Goal: Use online tool/utility: Use online tool/utility

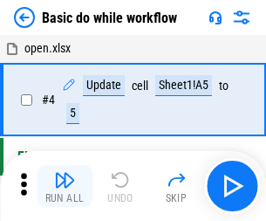
click at [65, 186] on img "button" at bounding box center [64, 179] width 21 height 21
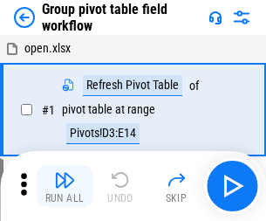
click at [65, 186] on img "button" at bounding box center [64, 179] width 21 height 21
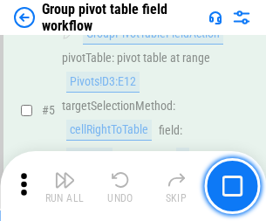
scroll to position [900, 0]
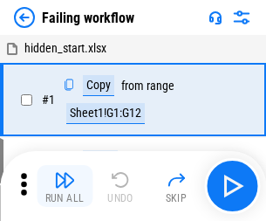
click at [65, 186] on img "button" at bounding box center [64, 179] width 21 height 21
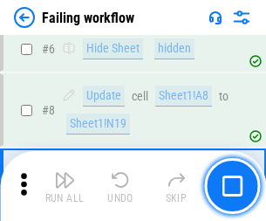
scroll to position [370, 0]
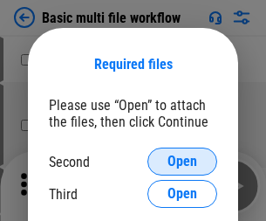
click at [182, 161] on span "Open" at bounding box center [182, 161] width 30 height 14
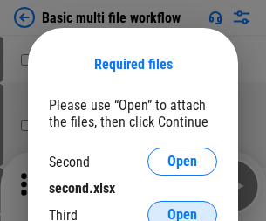
click at [182, 208] on span "Open" at bounding box center [182, 215] width 30 height 14
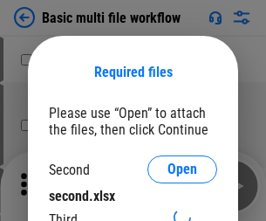
scroll to position [8, 0]
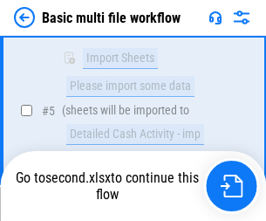
scroll to position [730, 0]
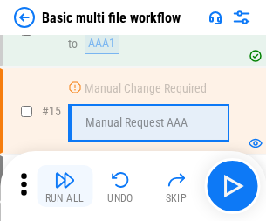
click at [65, 186] on img "button" at bounding box center [64, 179] width 21 height 21
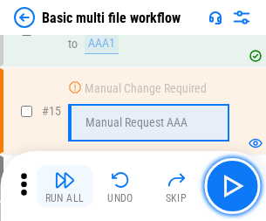
scroll to position [1161, 0]
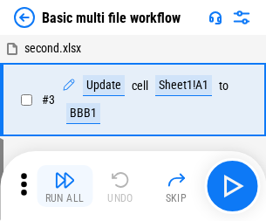
click at [65, 186] on img "button" at bounding box center [64, 179] width 21 height 21
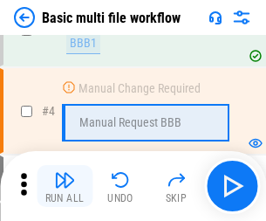
click at [65, 186] on img "button" at bounding box center [64, 179] width 21 height 21
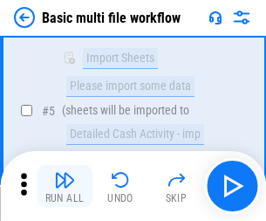
click at [65, 186] on img "button" at bounding box center [64, 179] width 21 height 21
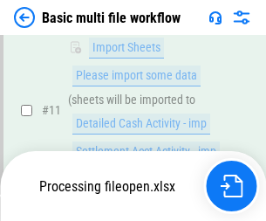
scroll to position [817, 0]
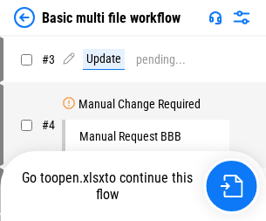
scroll to position [71, 0]
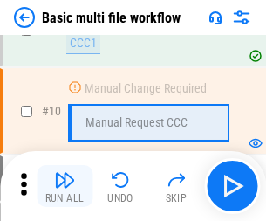
click at [65, 186] on img "button" at bounding box center [64, 179] width 21 height 21
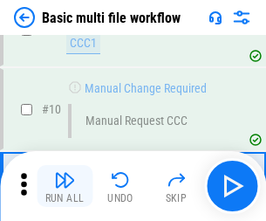
click at [65, 186] on img "button" at bounding box center [64, 179] width 21 height 21
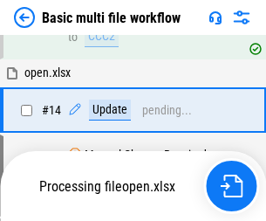
scroll to position [912, 0]
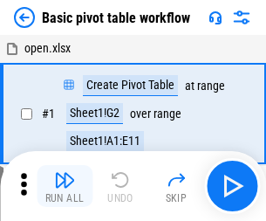
click at [65, 186] on img "button" at bounding box center [64, 179] width 21 height 21
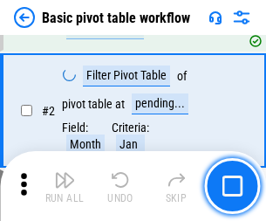
scroll to position [418, 0]
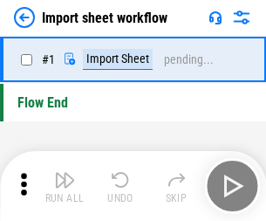
scroll to position [6, 0]
click at [65, 186] on img "button" at bounding box center [64, 179] width 21 height 21
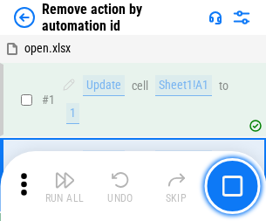
scroll to position [65, 0]
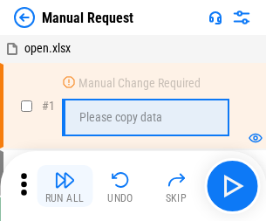
click at [65, 186] on img "button" at bounding box center [64, 179] width 21 height 21
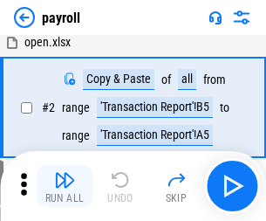
click at [65, 186] on img "button" at bounding box center [64, 179] width 21 height 21
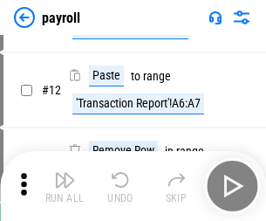
scroll to position [126, 0]
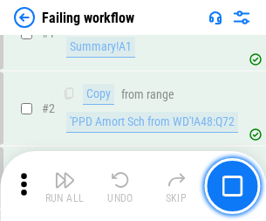
scroll to position [282, 0]
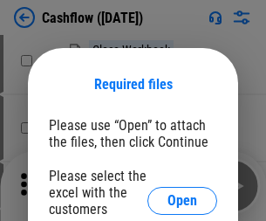
scroll to position [190, 0]
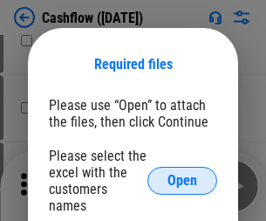
click at [182, 174] on span "Open" at bounding box center [182, 181] width 30 height 14
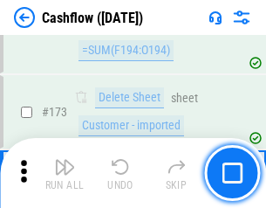
scroll to position [1846, 0]
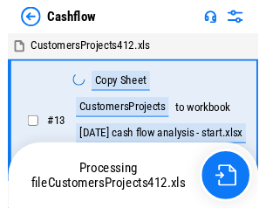
scroll to position [20, 0]
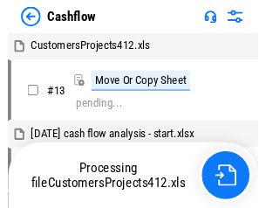
scroll to position [20, 0]
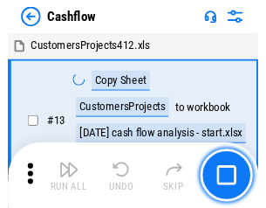
scroll to position [20, 0]
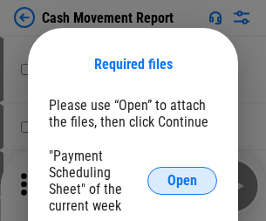
click at [182, 180] on span "Open" at bounding box center [182, 181] width 30 height 14
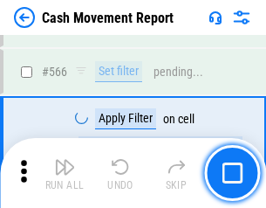
scroll to position [7992, 0]
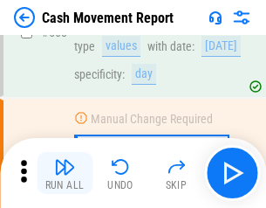
click at [65, 173] on img "button" at bounding box center [64, 166] width 21 height 21
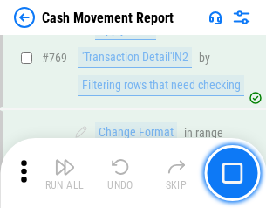
scroll to position [9690, 0]
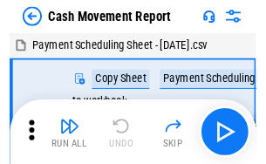
scroll to position [31, 0]
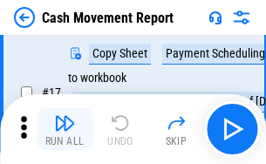
click at [65, 129] on img "button" at bounding box center [64, 122] width 21 height 21
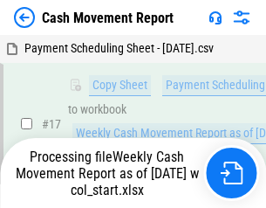
scroll to position [363, 0]
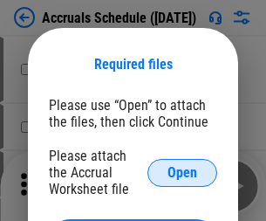
click at [182, 172] on span "Open" at bounding box center [182, 173] width 30 height 14
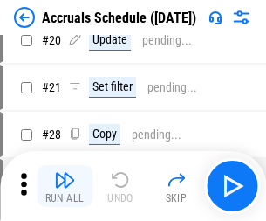
click at [65, 186] on img "button" at bounding box center [64, 179] width 21 height 21
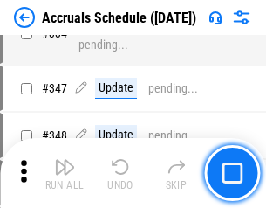
scroll to position [3606, 0]
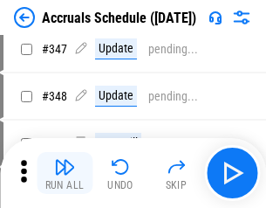
click at [65, 173] on img "button" at bounding box center [64, 166] width 21 height 21
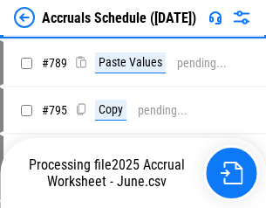
scroll to position [7325, 0]
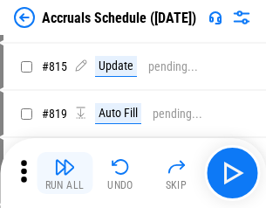
click at [65, 173] on img "button" at bounding box center [64, 166] width 21 height 21
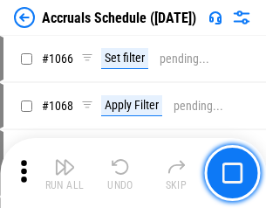
scroll to position [10213, 0]
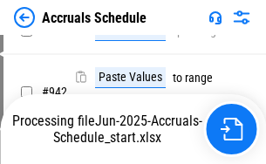
scroll to position [9403, 0]
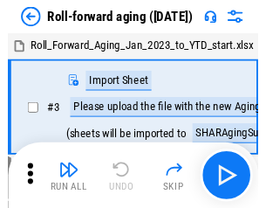
scroll to position [3, 0]
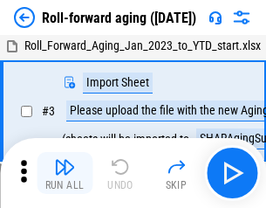
click at [65, 173] on img "button" at bounding box center [64, 166] width 21 height 21
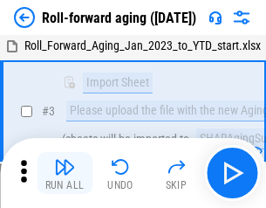
click at [65, 173] on img "button" at bounding box center [64, 166] width 21 height 21
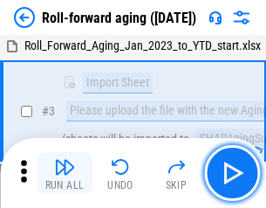
scroll to position [112, 0]
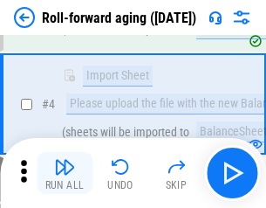
click at [65, 173] on img "button" at bounding box center [64, 166] width 21 height 21
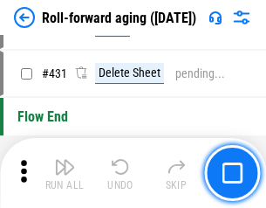
scroll to position [6047, 0]
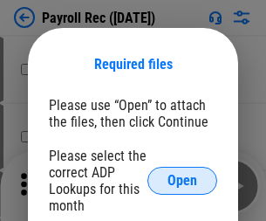
click at [182, 180] on span "Open" at bounding box center [182, 181] width 30 height 14
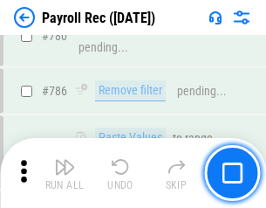
scroll to position [10901, 0]
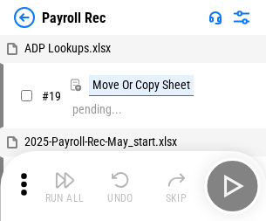
click at [65, 186] on img "button" at bounding box center [64, 179] width 21 height 21
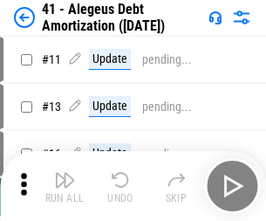
click at [65, 186] on img "button" at bounding box center [64, 179] width 21 height 21
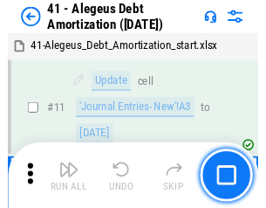
scroll to position [215, 0]
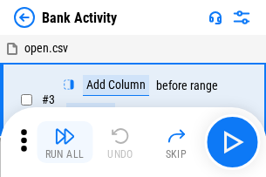
click at [65, 142] on img "button" at bounding box center [64, 136] width 21 height 21
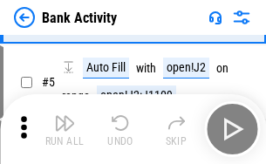
scroll to position [92, 0]
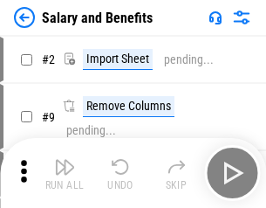
click at [65, 173] on img "button" at bounding box center [64, 166] width 21 height 21
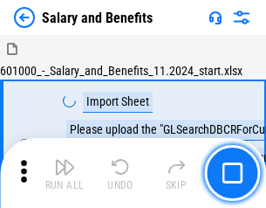
scroll to position [24, 0]
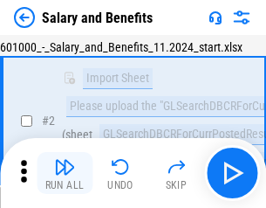
click at [65, 173] on img "button" at bounding box center [64, 166] width 21 height 21
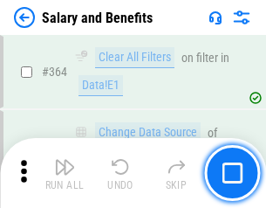
scroll to position [8212, 0]
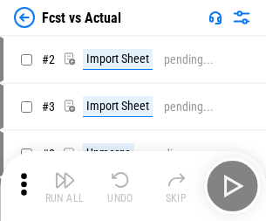
click at [65, 173] on img "button" at bounding box center [64, 179] width 21 height 21
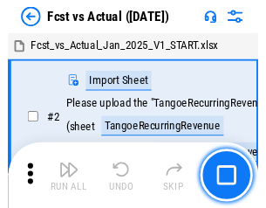
scroll to position [23, 0]
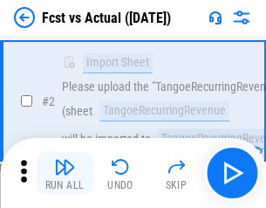
click at [65, 173] on img "button" at bounding box center [64, 166] width 21 height 21
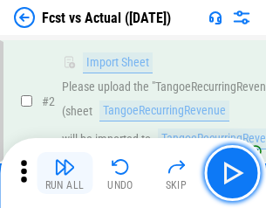
scroll to position [163, 0]
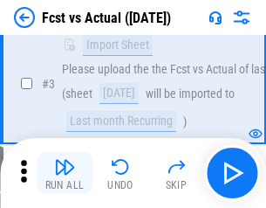
click at [65, 173] on img "button" at bounding box center [64, 166] width 21 height 21
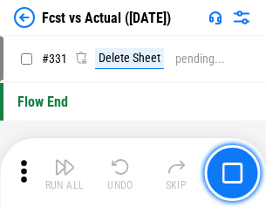
scroll to position [8347, 0]
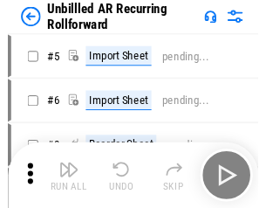
scroll to position [37, 0]
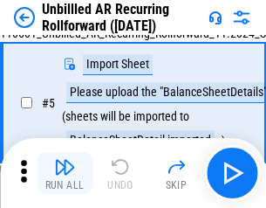
click at [65, 173] on img "button" at bounding box center [64, 166] width 21 height 21
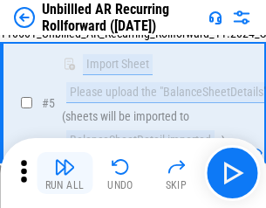
click at [65, 173] on img "button" at bounding box center [64, 166] width 21 height 21
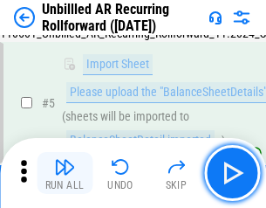
scroll to position [164, 0]
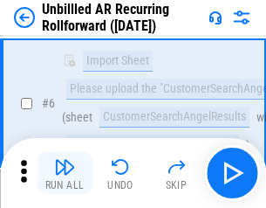
click at [65, 173] on img "button" at bounding box center [64, 166] width 21 height 21
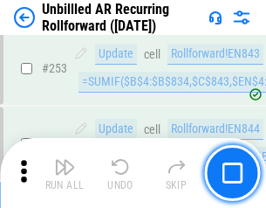
scroll to position [5923, 0]
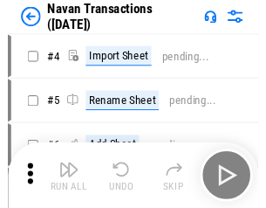
scroll to position [28, 0]
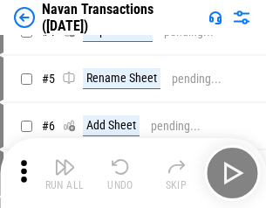
click at [65, 173] on img "button" at bounding box center [64, 166] width 21 height 21
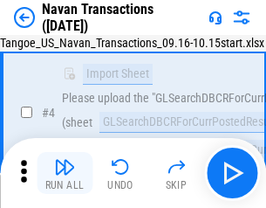
click at [65, 173] on img "button" at bounding box center [64, 166] width 21 height 21
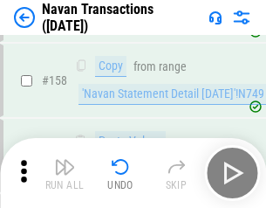
scroll to position [5654, 0]
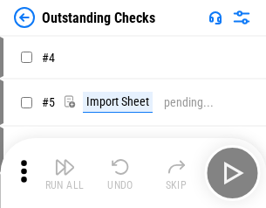
click at [65, 173] on img "button" at bounding box center [64, 166] width 21 height 21
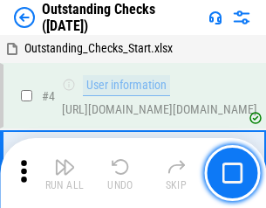
scroll to position [73, 0]
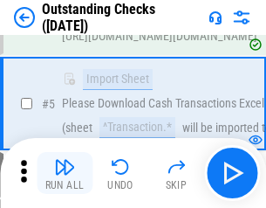
click at [65, 173] on img "button" at bounding box center [64, 166] width 21 height 21
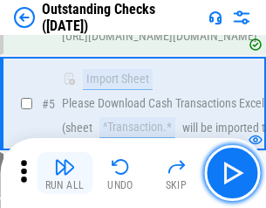
scroll to position [182, 0]
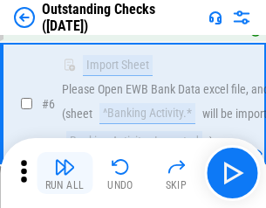
click at [65, 173] on img "button" at bounding box center [64, 166] width 21 height 21
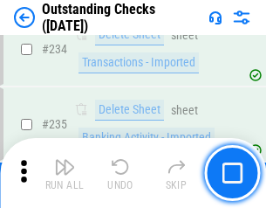
scroll to position [5295, 0]
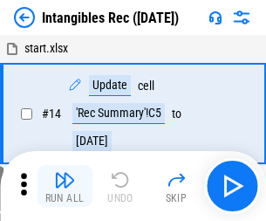
click at [65, 186] on img "button" at bounding box center [64, 179] width 21 height 21
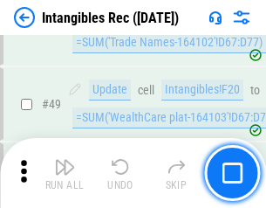
scroll to position [679, 0]
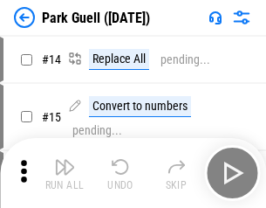
click at [65, 173] on img "button" at bounding box center [64, 166] width 21 height 21
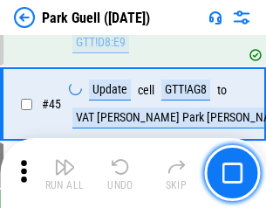
scroll to position [2181, 0]
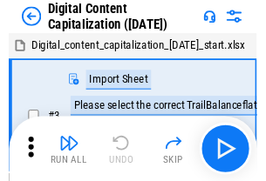
scroll to position [51, 0]
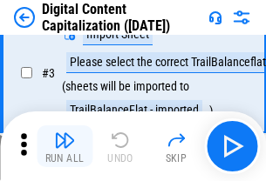
click at [65, 146] on img "button" at bounding box center [64, 140] width 21 height 21
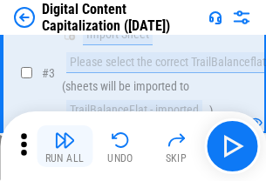
click at [65, 146] on img "button" at bounding box center [64, 140] width 21 height 21
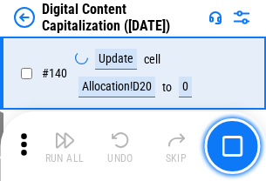
scroll to position [1849, 0]
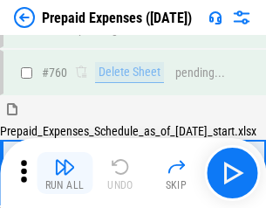
click at [65, 173] on img "button" at bounding box center [64, 166] width 21 height 21
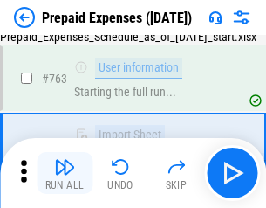
click at [65, 173] on img "button" at bounding box center [64, 166] width 21 height 21
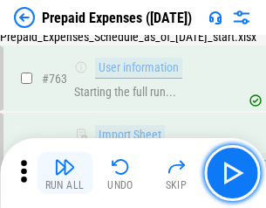
scroll to position [4936, 0]
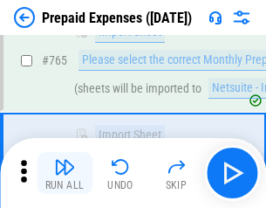
click at [65, 173] on img "button" at bounding box center [64, 166] width 21 height 21
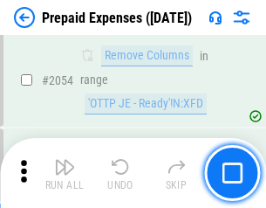
scroll to position [18229, 0]
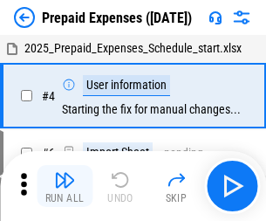
click at [65, 186] on img "button" at bounding box center [64, 179] width 21 height 21
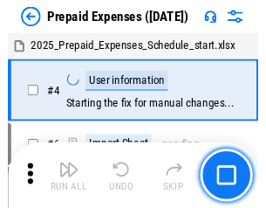
scroll to position [77, 0]
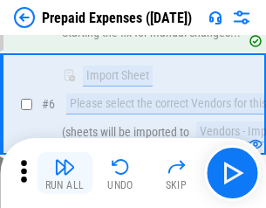
click at [65, 173] on img "button" at bounding box center [64, 166] width 21 height 21
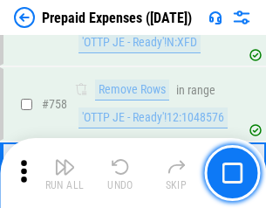
scroll to position [6214, 0]
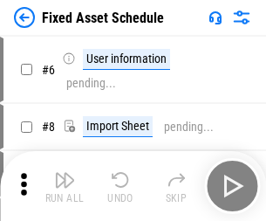
click at [65, 186] on img "button" at bounding box center [64, 179] width 21 height 21
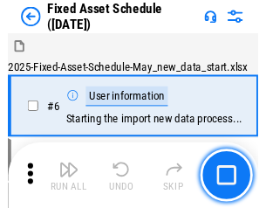
scroll to position [94, 0]
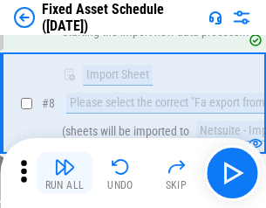
click at [65, 173] on img "button" at bounding box center [64, 166] width 21 height 21
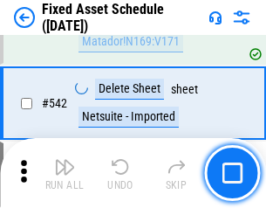
scroll to position [6217, 0]
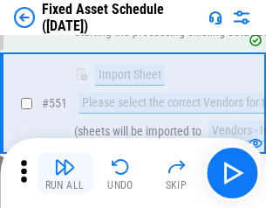
click at [65, 173] on img "button" at bounding box center [64, 166] width 21 height 21
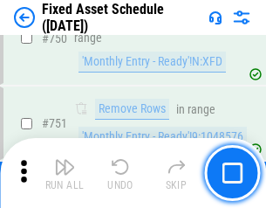
scroll to position [8502, 0]
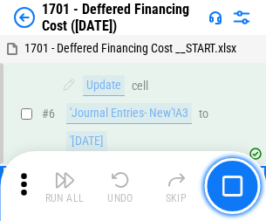
scroll to position [209, 0]
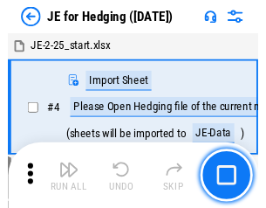
scroll to position [3, 0]
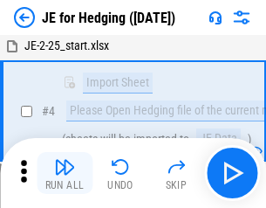
click at [65, 173] on img "button" at bounding box center [64, 166] width 21 height 21
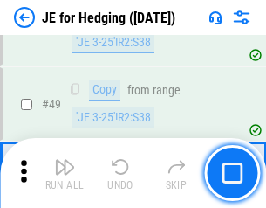
scroll to position [1129, 0]
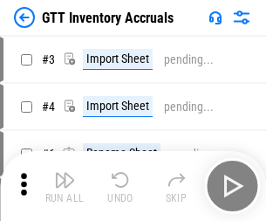
click at [65, 173] on img "button" at bounding box center [64, 179] width 21 height 21
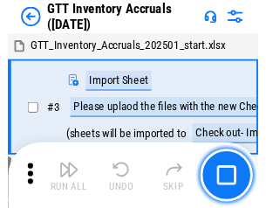
scroll to position [3, 0]
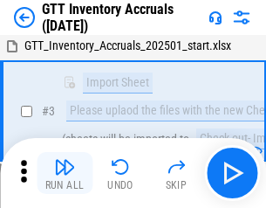
click at [65, 173] on img "button" at bounding box center [64, 166] width 21 height 21
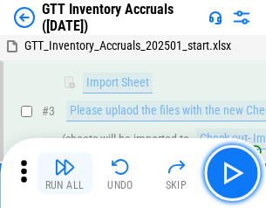
scroll to position [112, 0]
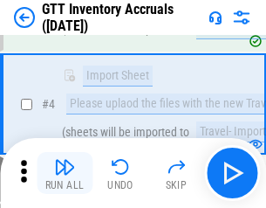
click at [65, 173] on img "button" at bounding box center [64, 166] width 21 height 21
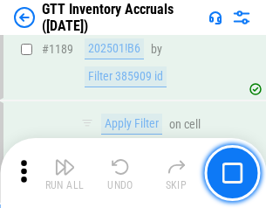
scroll to position [14240, 0]
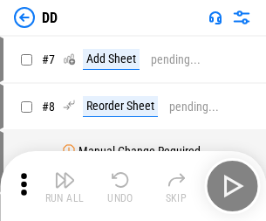
click at [65, 186] on img "button" at bounding box center [64, 179] width 21 height 21
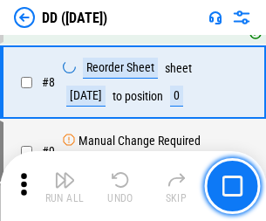
scroll to position [168, 0]
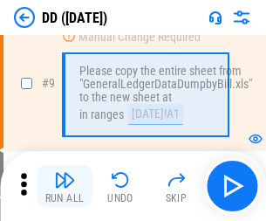
click at [65, 186] on img "button" at bounding box center [64, 179] width 21 height 21
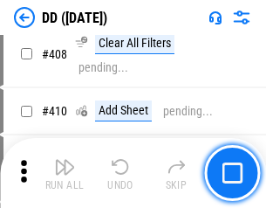
scroll to position [7802, 0]
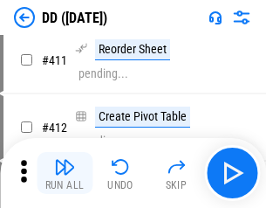
click at [65, 173] on img "button" at bounding box center [64, 166] width 21 height 21
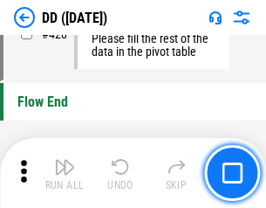
scroll to position [8347, 0]
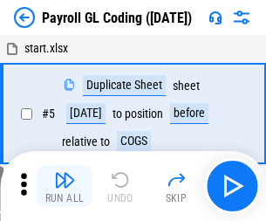
click at [65, 186] on img "button" at bounding box center [64, 179] width 21 height 21
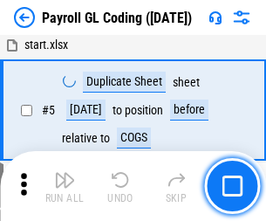
scroll to position [209, 0]
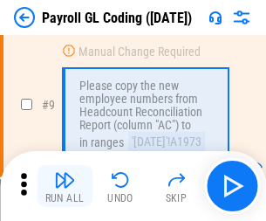
click at [65, 186] on img "button" at bounding box center [64, 179] width 21 height 21
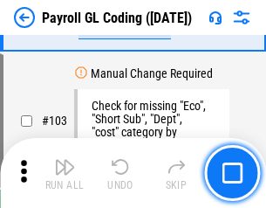
scroll to position [4091, 0]
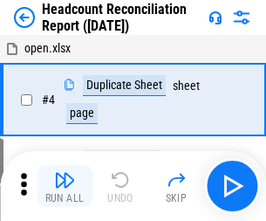
click at [65, 186] on img "button" at bounding box center [64, 179] width 21 height 21
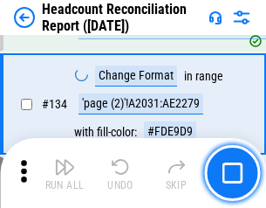
scroll to position [2096, 0]
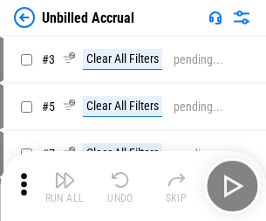
click at [65, 186] on img "button" at bounding box center [64, 179] width 21 height 21
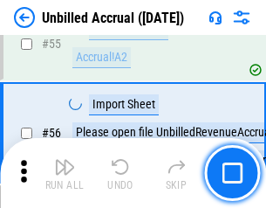
scroll to position [1821, 0]
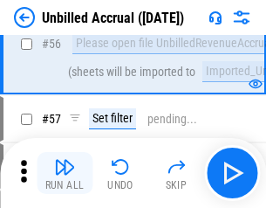
click at [65, 173] on img "button" at bounding box center [64, 166] width 21 height 21
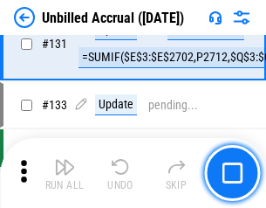
scroll to position [5194, 0]
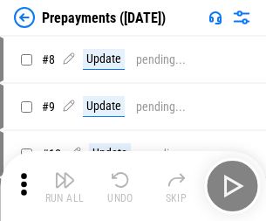
click at [65, 186] on img "button" at bounding box center [64, 179] width 21 height 21
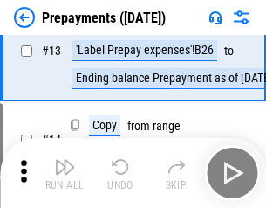
scroll to position [109, 0]
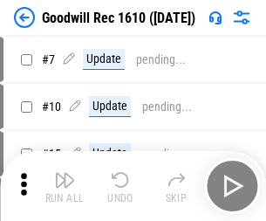
click at [65, 186] on img "button" at bounding box center [64, 179] width 21 height 21
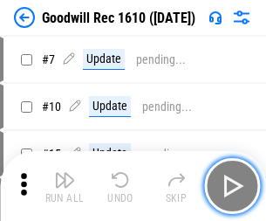
scroll to position [298, 0]
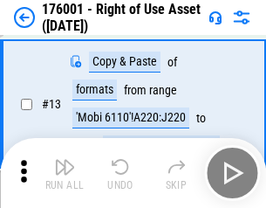
scroll to position [112, 0]
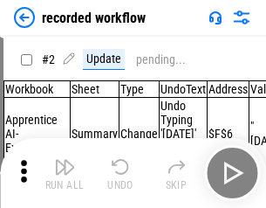
click at [65, 173] on img "button" at bounding box center [64, 166] width 21 height 21
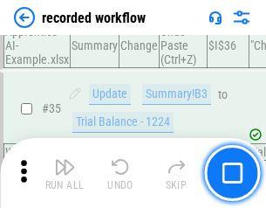
scroll to position [5451, 0]
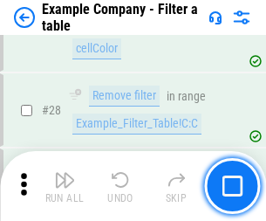
scroll to position [1596, 0]
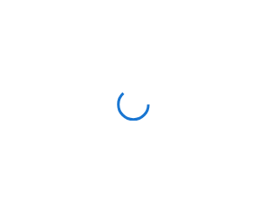
scroll to position [27, 0]
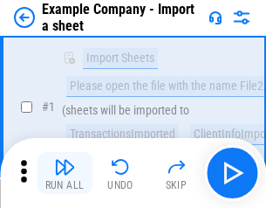
click at [65, 173] on img "button" at bounding box center [64, 166] width 21 height 21
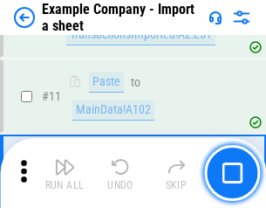
scroll to position [385, 0]
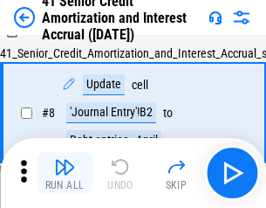
click at [65, 173] on img "button" at bounding box center [64, 166] width 21 height 21
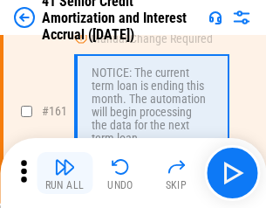
click at [65, 173] on img "button" at bounding box center [64, 166] width 21 height 21
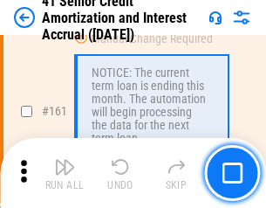
scroll to position [1865, 0]
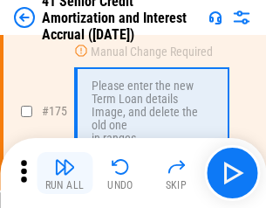
click at [65, 173] on img "button" at bounding box center [64, 166] width 21 height 21
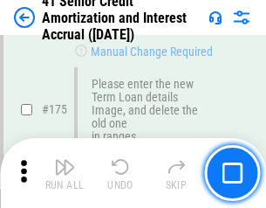
scroll to position [2042, 0]
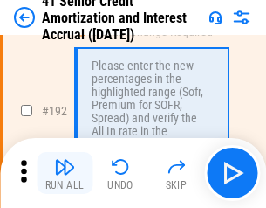
click at [65, 173] on img "button" at bounding box center [64, 166] width 21 height 21
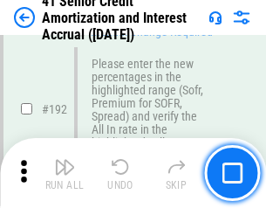
scroll to position [2225, 0]
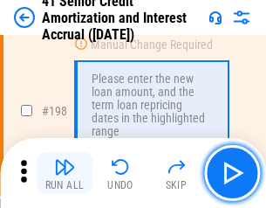
click at [65, 173] on img "button" at bounding box center [64, 166] width 21 height 21
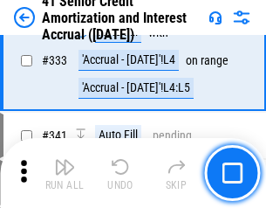
scroll to position [4455, 0]
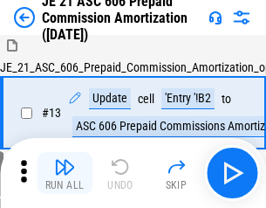
click at [65, 173] on img "button" at bounding box center [64, 166] width 21 height 21
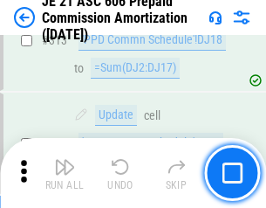
scroll to position [3256, 0]
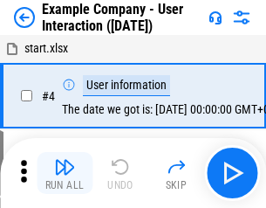
click at [65, 173] on img "button" at bounding box center [64, 166] width 21 height 21
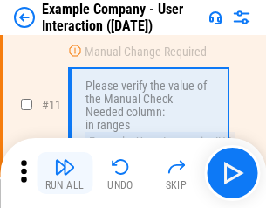
click at [65, 173] on img "button" at bounding box center [64, 166] width 21 height 21
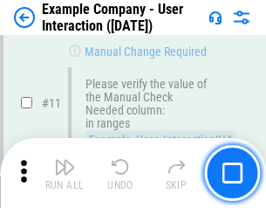
scroll to position [378, 0]
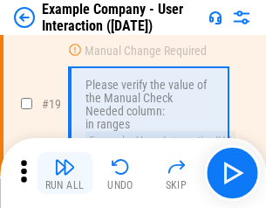
click at [65, 173] on img "button" at bounding box center [64, 166] width 21 height 21
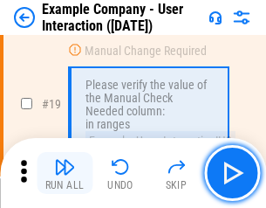
click at [65, 173] on img "button" at bounding box center [64, 166] width 21 height 21
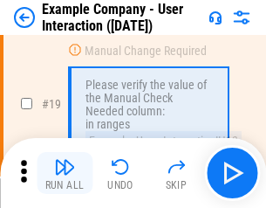
click at [65, 173] on img "button" at bounding box center [64, 166] width 21 height 21
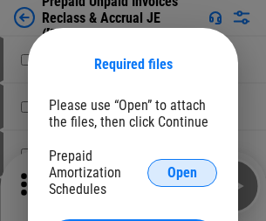
click at [182, 172] on span "Open" at bounding box center [182, 173] width 30 height 14
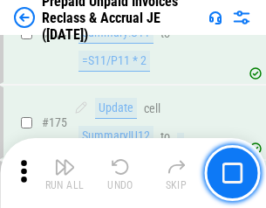
scroll to position [2354, 0]
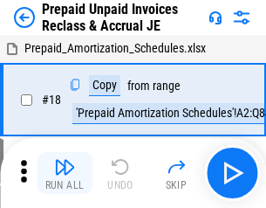
click at [65, 173] on img "button" at bounding box center [64, 166] width 21 height 21
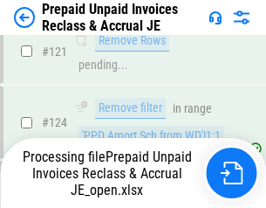
scroll to position [1428, 0]
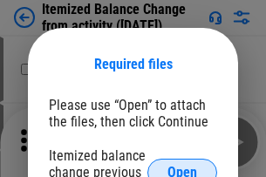
click at [182, 166] on span "Open" at bounding box center [182, 173] width 30 height 14
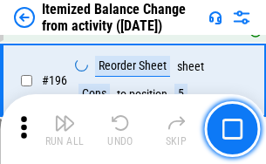
scroll to position [3356, 0]
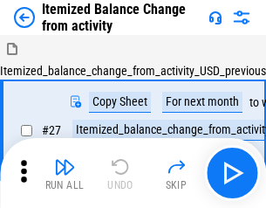
scroll to position [27, 0]
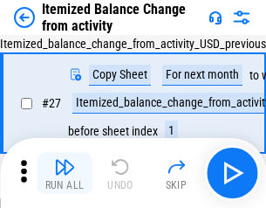
click at [65, 173] on img "button" at bounding box center [64, 166] width 21 height 21
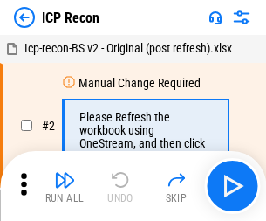
scroll to position [8, 0]
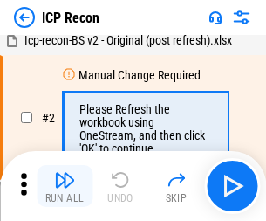
click at [65, 186] on img "button" at bounding box center [64, 179] width 21 height 21
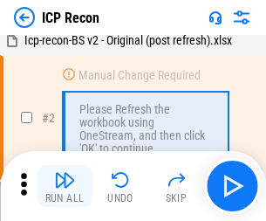
click at [65, 186] on img "button" at bounding box center [64, 179] width 21 height 21
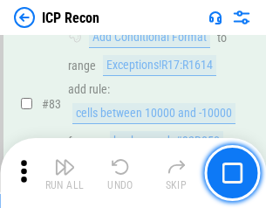
scroll to position [1709, 0]
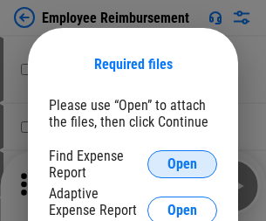
click at [182, 164] on span "Open" at bounding box center [182, 164] width 30 height 14
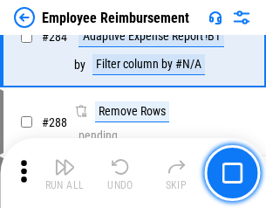
scroll to position [4740, 0]
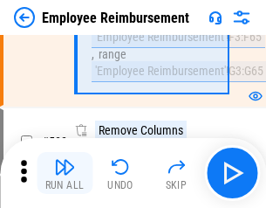
click at [65, 173] on img "button" at bounding box center [64, 166] width 21 height 21
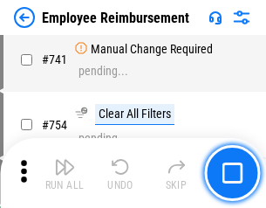
scroll to position [12235, 0]
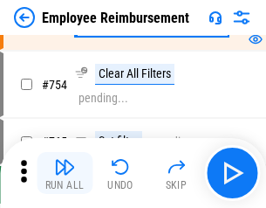
click at [65, 173] on img "button" at bounding box center [64, 166] width 21 height 21
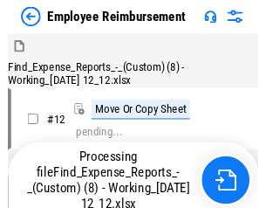
scroll to position [59, 0]
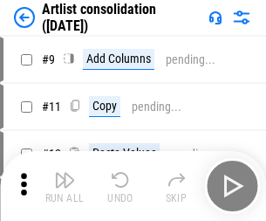
click at [65, 186] on img "button" at bounding box center [64, 179] width 21 height 21
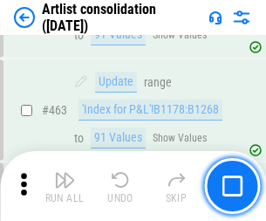
scroll to position [7636, 0]
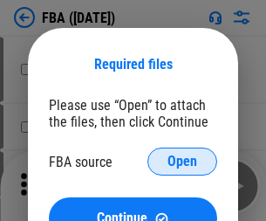
click at [182, 161] on span "Open" at bounding box center [182, 161] width 30 height 14
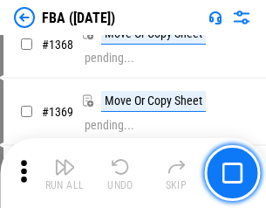
scroll to position [18728, 0]
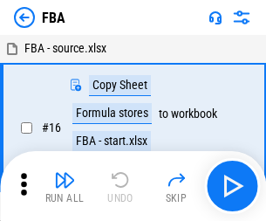
scroll to position [17, 0]
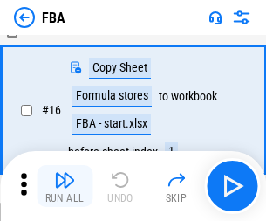
click at [65, 186] on img "button" at bounding box center [64, 179] width 21 height 21
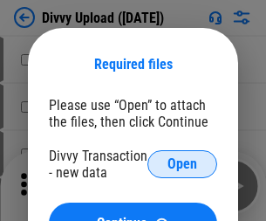
click at [182, 164] on span "Open" at bounding box center [182, 164] width 30 height 14
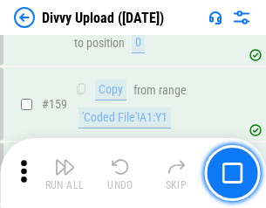
scroll to position [1806, 0]
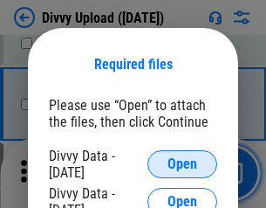
click at [182, 164] on span "Open" at bounding box center [182, 164] width 30 height 14
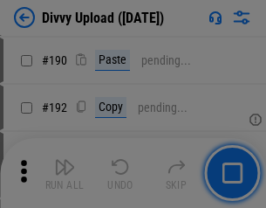
scroll to position [2201, 0]
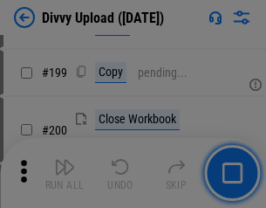
scroll to position [2536, 0]
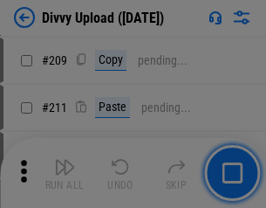
scroll to position [2962, 0]
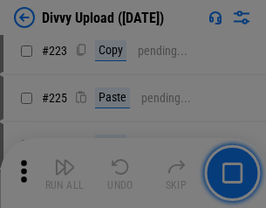
scroll to position [3480, 0]
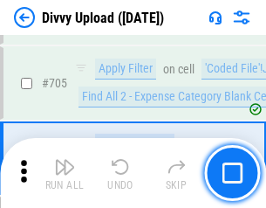
scroll to position [11929, 0]
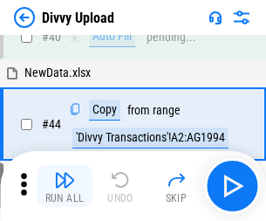
click at [65, 186] on img "button" at bounding box center [64, 179] width 21 height 21
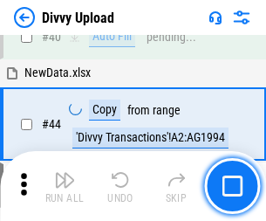
scroll to position [192, 0]
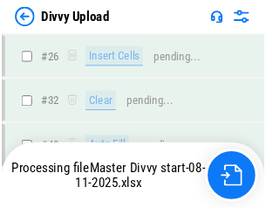
scroll to position [1806, 0]
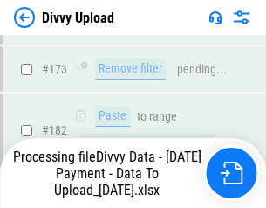
scroll to position [1965, 0]
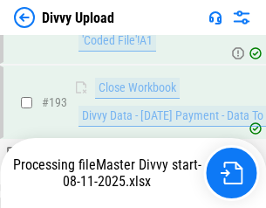
scroll to position [2437, 0]
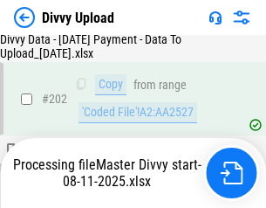
scroll to position [2911, 0]
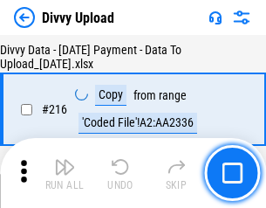
scroll to position [3591, 0]
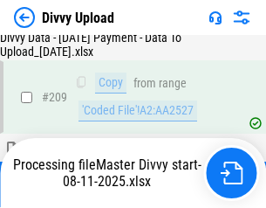
scroll to position [3206, 0]
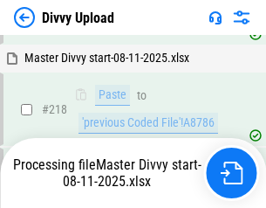
scroll to position [3755, 0]
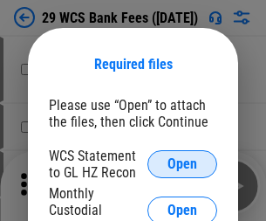
click at [182, 164] on span "Open" at bounding box center [182, 164] width 30 height 14
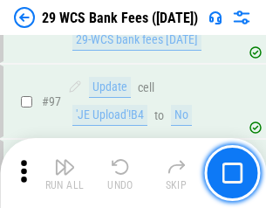
scroll to position [1699, 0]
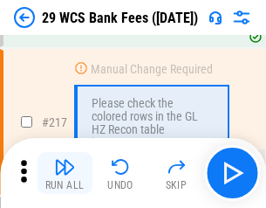
click at [65, 173] on img "button" at bounding box center [64, 166] width 21 height 21
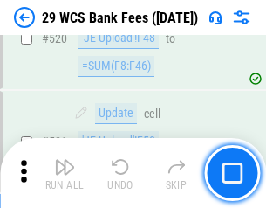
scroll to position [9000, 0]
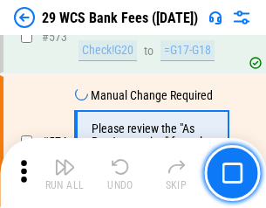
click at [65, 173] on img "button" at bounding box center [64, 166] width 21 height 21
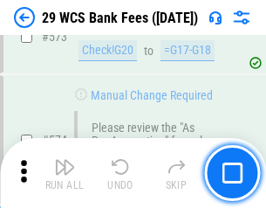
scroll to position [9657, 0]
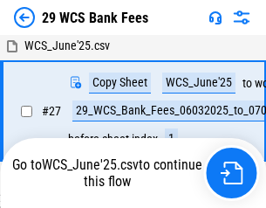
scroll to position [348, 0]
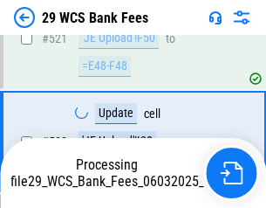
scroll to position [9253, 0]
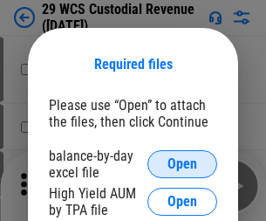
click at [182, 164] on span "Open" at bounding box center [182, 164] width 30 height 14
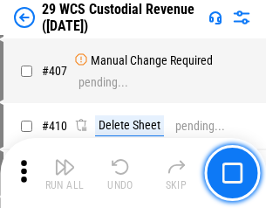
scroll to position [8077, 0]
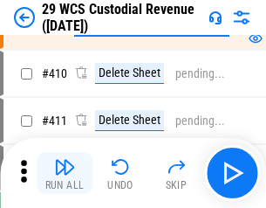
click at [65, 173] on img "button" at bounding box center [64, 166] width 21 height 21
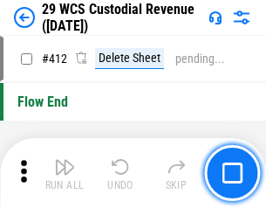
scroll to position [8328, 0]
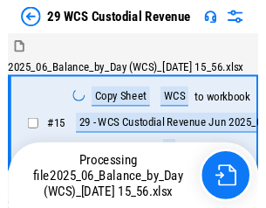
scroll to position [42, 0]
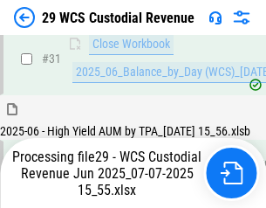
scroll to position [896, 0]
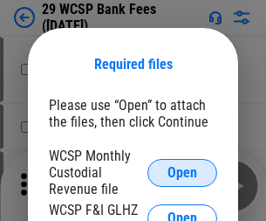
click at [182, 172] on span "Open" at bounding box center [182, 173] width 30 height 14
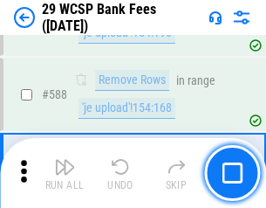
scroll to position [6864, 0]
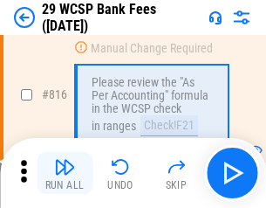
click at [65, 173] on img "button" at bounding box center [64, 166] width 21 height 21
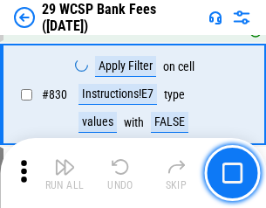
scroll to position [11064, 0]
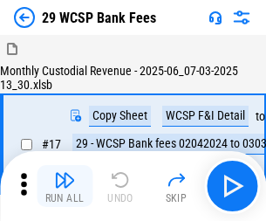
click at [65, 173] on img "button" at bounding box center [64, 179] width 21 height 21
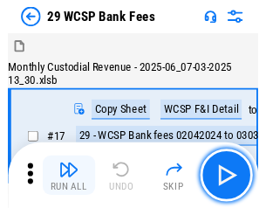
scroll to position [42, 0]
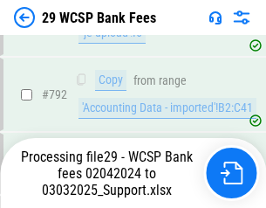
scroll to position [10484, 0]
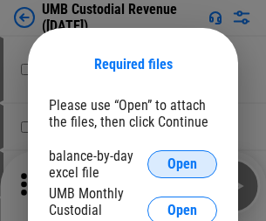
click at [182, 164] on span "Open" at bounding box center [182, 164] width 30 height 14
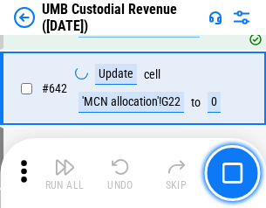
scroll to position [9032, 0]
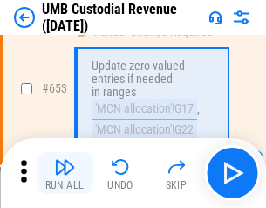
click at [65, 173] on img "button" at bounding box center [64, 166] width 21 height 21
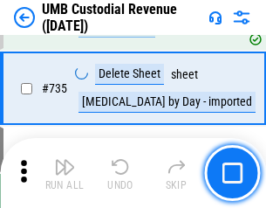
scroll to position [10663, 0]
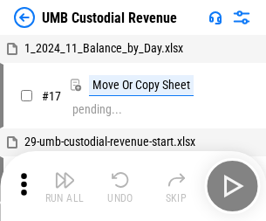
scroll to position [13, 0]
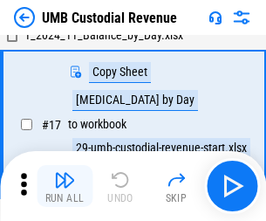
click at [65, 186] on img "button" at bounding box center [64, 179] width 21 height 21
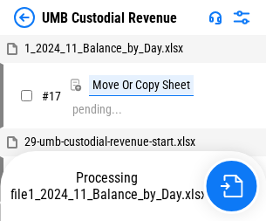
scroll to position [13, 0]
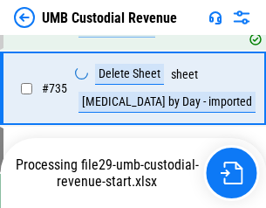
scroll to position [10623, 0]
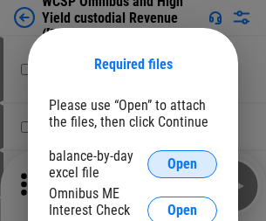
click at [182, 164] on span "Open" at bounding box center [182, 164] width 30 height 14
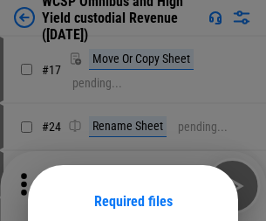
scroll to position [137, 0]
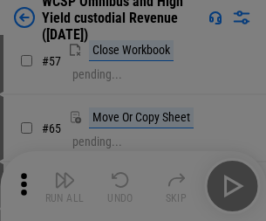
scroll to position [760, 0]
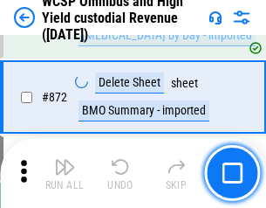
scroll to position [14759, 0]
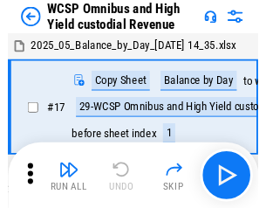
scroll to position [10, 0]
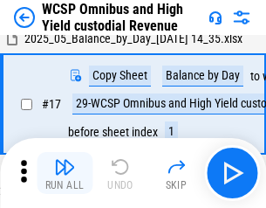
click at [65, 173] on img "button" at bounding box center [64, 166] width 21 height 21
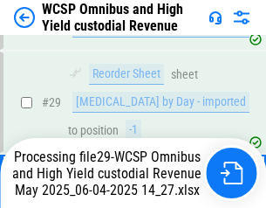
scroll to position [363, 0]
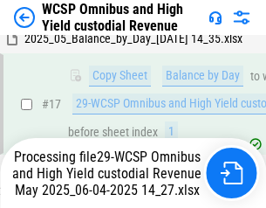
scroll to position [363, 0]
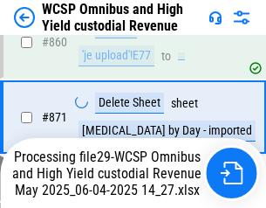
scroll to position [14719, 0]
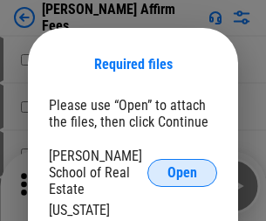
click at [182, 166] on span "Open" at bounding box center [182, 173] width 30 height 14
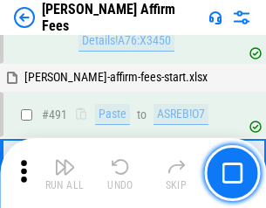
scroll to position [4742, 0]
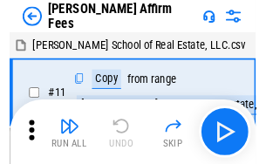
scroll to position [17, 0]
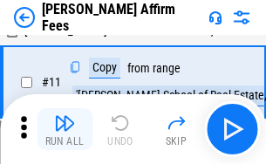
click at [65, 129] on img "button" at bounding box center [64, 122] width 21 height 21
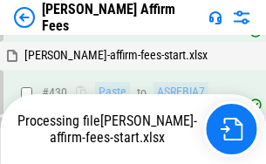
scroll to position [3958, 0]
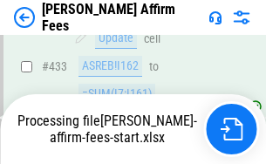
scroll to position [4600, 0]
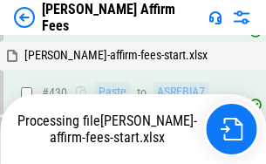
scroll to position [4033, 0]
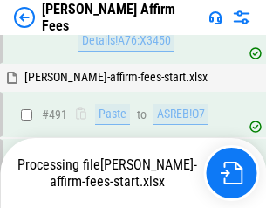
scroll to position [4742, 0]
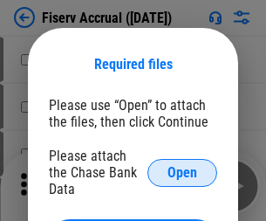
click at [182, 166] on span "Open" at bounding box center [182, 173] width 30 height 14
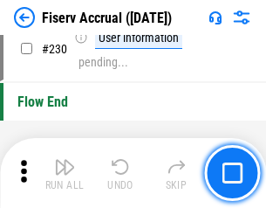
scroll to position [5526, 0]
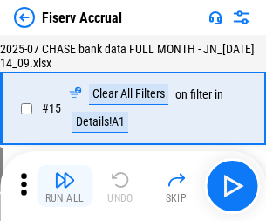
click at [65, 186] on img "button" at bounding box center [64, 179] width 21 height 21
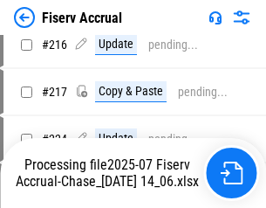
scroll to position [5506, 0]
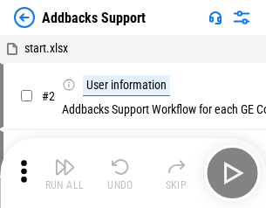
click at [65, 173] on img "button" at bounding box center [64, 166] width 21 height 21
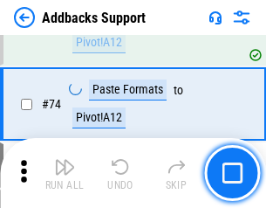
scroll to position [1270, 0]
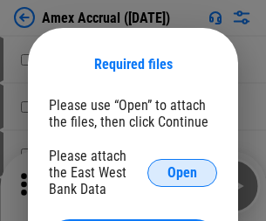
click at [182, 172] on span "Open" at bounding box center [182, 173] width 30 height 14
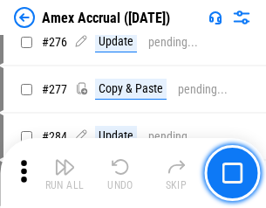
scroll to position [4539, 0]
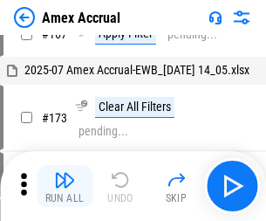
click at [65, 186] on img "button" at bounding box center [64, 179] width 21 height 21
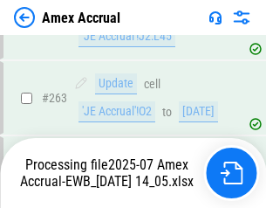
scroll to position [4878, 0]
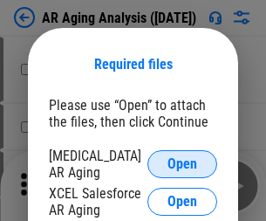
click at [182, 161] on span "Open" at bounding box center [182, 164] width 30 height 14
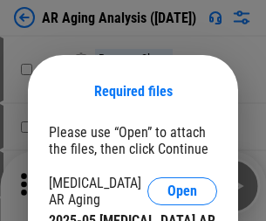
scroll to position [27, 0]
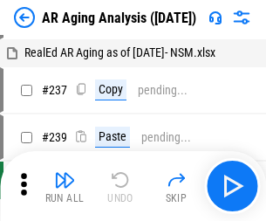
scroll to position [17, 0]
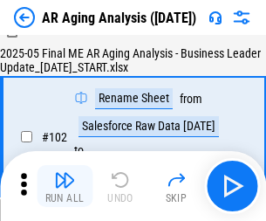
click at [65, 186] on img "button" at bounding box center [64, 179] width 21 height 21
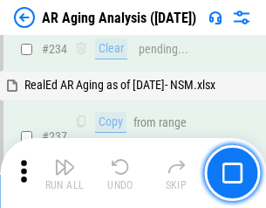
scroll to position [2703, 0]
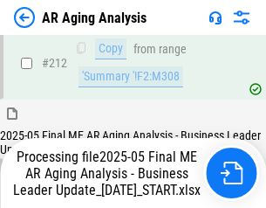
scroll to position [2683, 0]
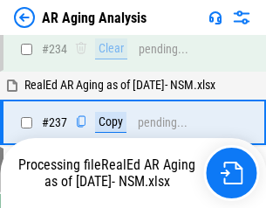
scroll to position [2755, 0]
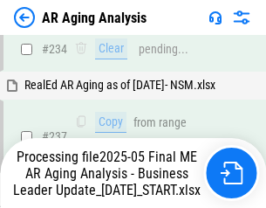
scroll to position [2755, 0]
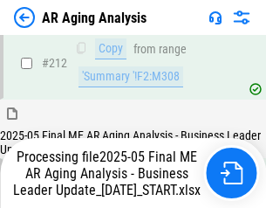
scroll to position [2683, 0]
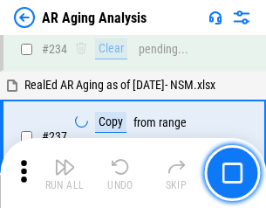
scroll to position [2683, 0]
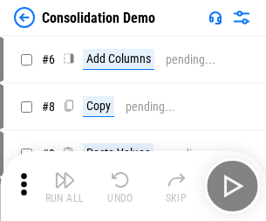
click at [65, 186] on img "button" at bounding box center [64, 179] width 21 height 21
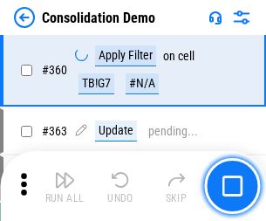
scroll to position [5845, 0]
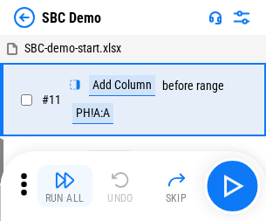
click at [65, 186] on img "button" at bounding box center [64, 179] width 21 height 21
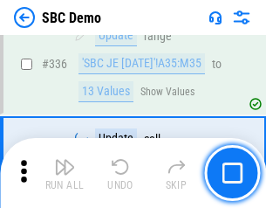
scroll to position [4587, 0]
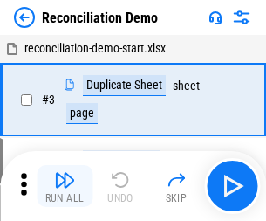
click at [65, 186] on img "button" at bounding box center [64, 179] width 21 height 21
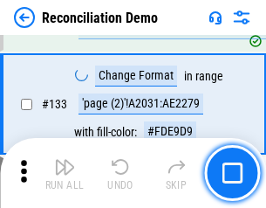
scroll to position [2071, 0]
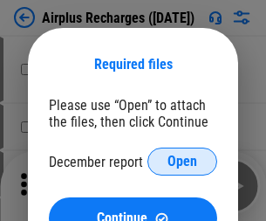
click at [182, 161] on span "Open" at bounding box center [182, 161] width 30 height 14
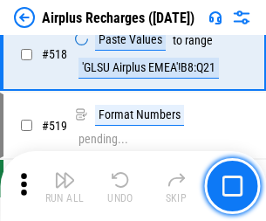
scroll to position [7504, 0]
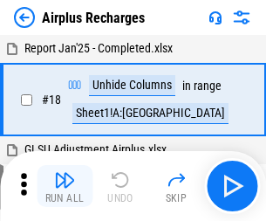
click at [65, 186] on img "button" at bounding box center [64, 179] width 21 height 21
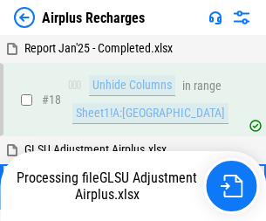
scroll to position [77, 0]
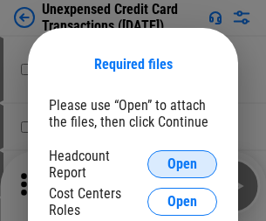
click at [182, 164] on span "Open" at bounding box center [182, 164] width 30 height 14
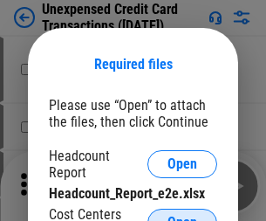
click at [182, 215] on span "Open" at bounding box center [182, 222] width 30 height 14
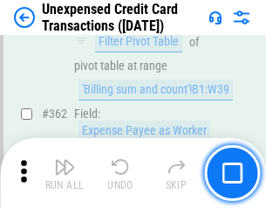
scroll to position [4485, 0]
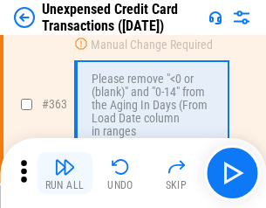
click at [65, 173] on img "button" at bounding box center [64, 166] width 21 height 21
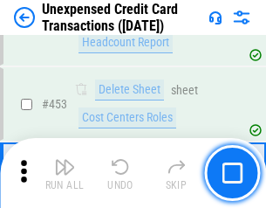
scroll to position [5948, 0]
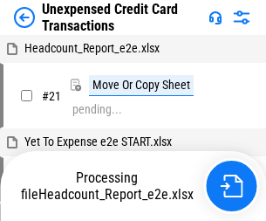
scroll to position [27, 0]
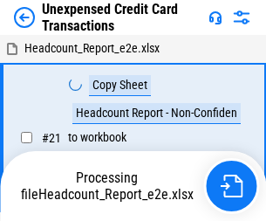
scroll to position [27, 0]
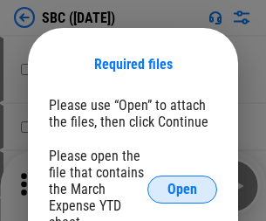
click at [182, 188] on span "Open" at bounding box center [182, 189] width 30 height 14
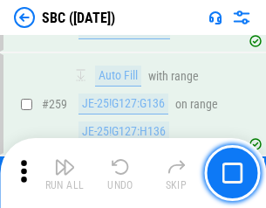
scroll to position [3408, 0]
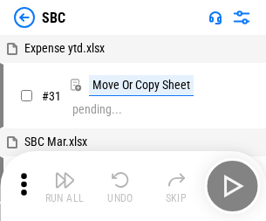
scroll to position [17, 0]
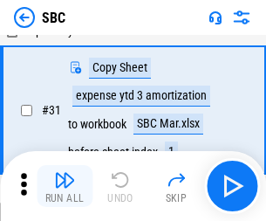
click at [65, 186] on img "button" at bounding box center [64, 179] width 21 height 21
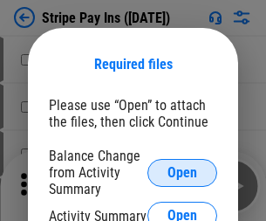
click at [182, 172] on span "Open" at bounding box center [182, 173] width 30 height 14
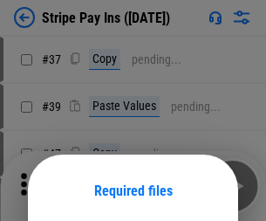
scroll to position [126, 0]
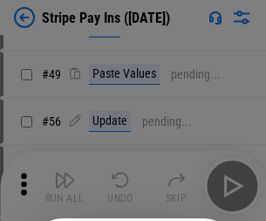
scroll to position [317, 0]
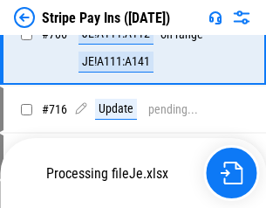
scroll to position [8773, 0]
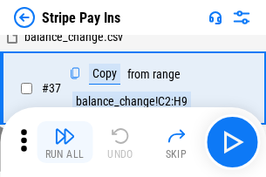
click at [65, 142] on img "button" at bounding box center [64, 136] width 21 height 21
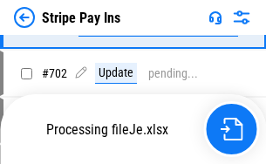
scroll to position [8735, 0]
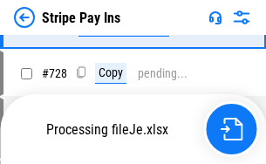
scroll to position [9144, 0]
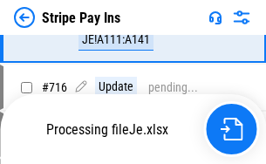
scroll to position [8810, 0]
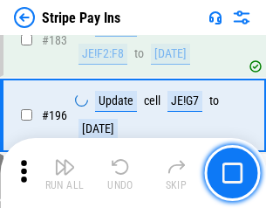
scroll to position [2360, 0]
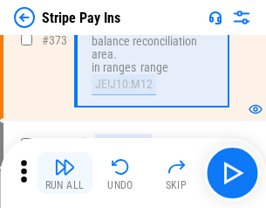
click at [65, 173] on img "button" at bounding box center [64, 166] width 21 height 21
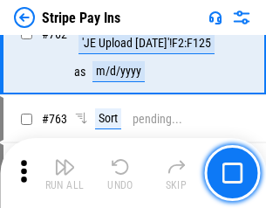
scroll to position [9123, 0]
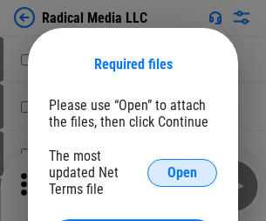
click at [182, 172] on span "Open" at bounding box center [182, 173] width 30 height 14
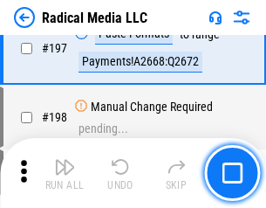
scroll to position [4034, 0]
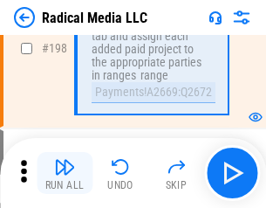
click at [65, 173] on img "button" at bounding box center [64, 166] width 21 height 21
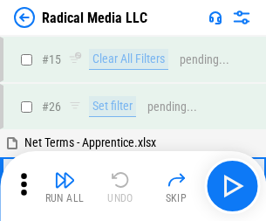
scroll to position [98, 0]
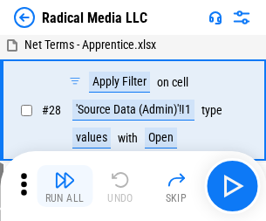
click at [65, 186] on img "button" at bounding box center [64, 179] width 21 height 21
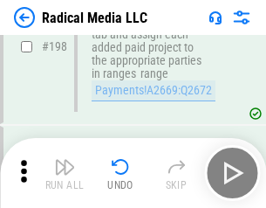
scroll to position [4372, 0]
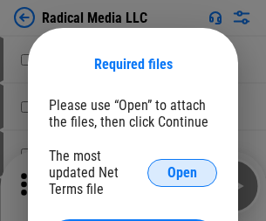
click at [182, 172] on span "Open" at bounding box center [182, 173] width 30 height 14
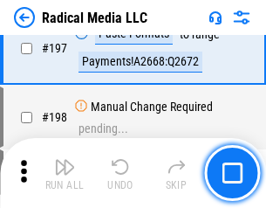
scroll to position [4034, 0]
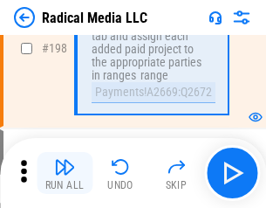
click at [65, 173] on img "button" at bounding box center [64, 166] width 21 height 21
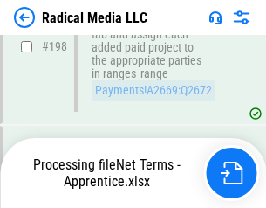
scroll to position [4372, 0]
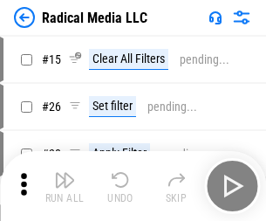
scroll to position [98, 0]
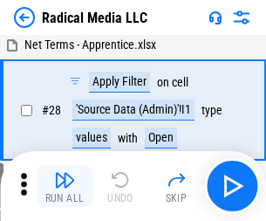
click at [65, 186] on img "button" at bounding box center [64, 179] width 21 height 21
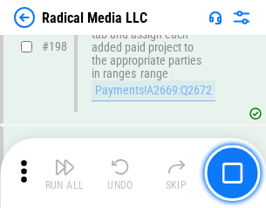
scroll to position [4372, 0]
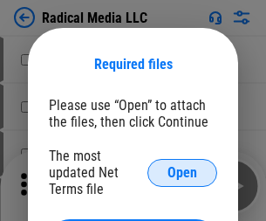
click at [182, 172] on span "Open" at bounding box center [182, 173] width 30 height 14
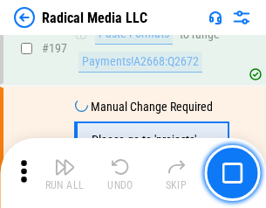
scroll to position [4034, 0]
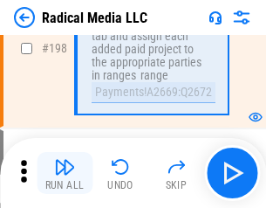
click at [65, 173] on img "button" at bounding box center [64, 166] width 21 height 21
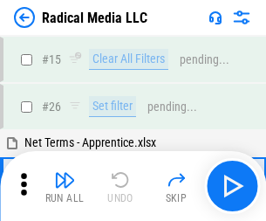
scroll to position [98, 0]
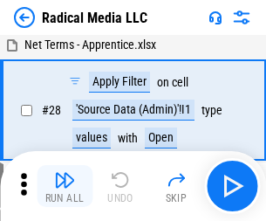
click at [65, 186] on img "button" at bounding box center [64, 179] width 21 height 21
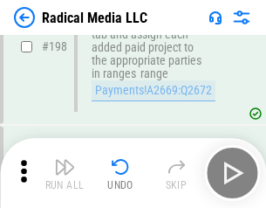
scroll to position [4372, 0]
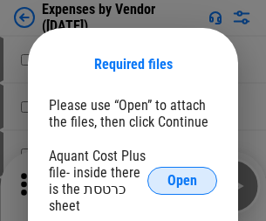
click at [182, 180] on span "Open" at bounding box center [182, 181] width 30 height 14
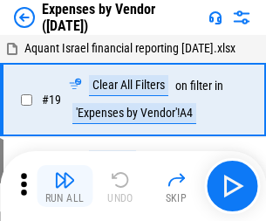
click at [65, 186] on img "button" at bounding box center [64, 179] width 21 height 21
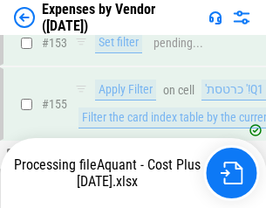
scroll to position [1285, 0]
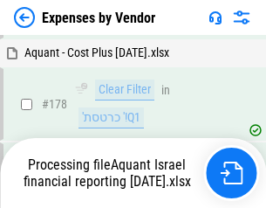
scroll to position [1360, 0]
